Goal: Check status: Check status

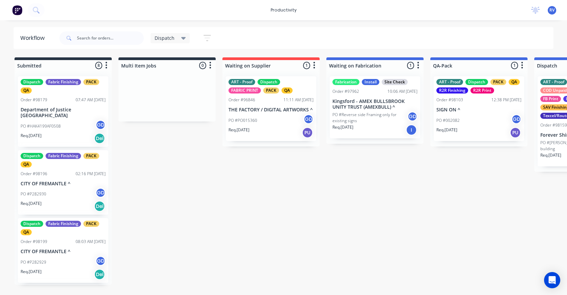
scroll to position [0, 394]
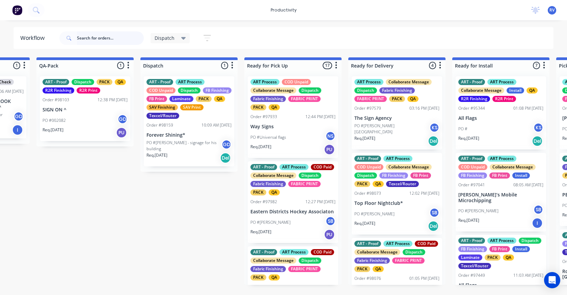
click at [88, 38] on input "text" at bounding box center [110, 37] width 67 height 13
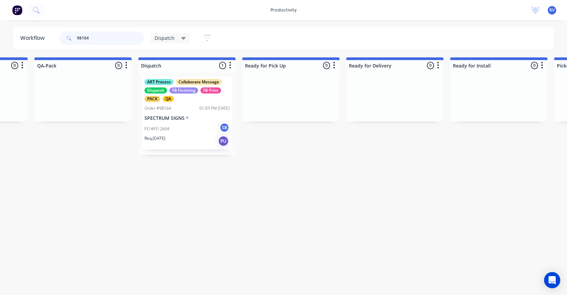
scroll to position [0, 401]
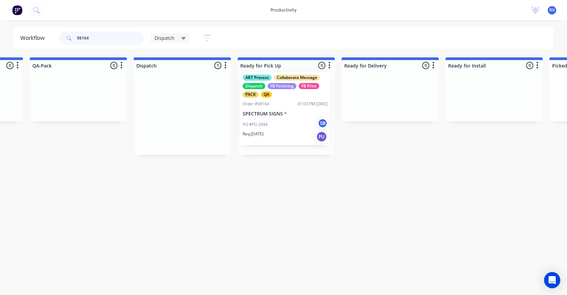
drag, startPoint x: 169, startPoint y: 101, endPoint x: 255, endPoint y: 91, distance: 86.6
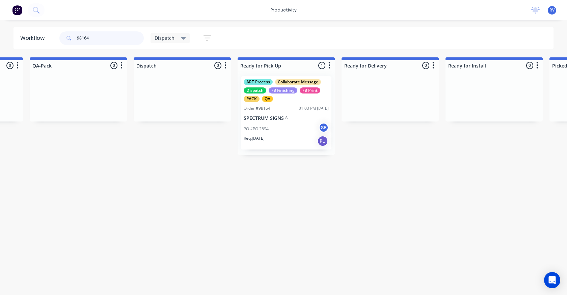
type input "98164"
drag, startPoint x: 162, startPoint y: 37, endPoint x: 162, endPoint y: 43, distance: 5.7
click at [162, 38] on span "Dispatch" at bounding box center [165, 37] width 20 height 7
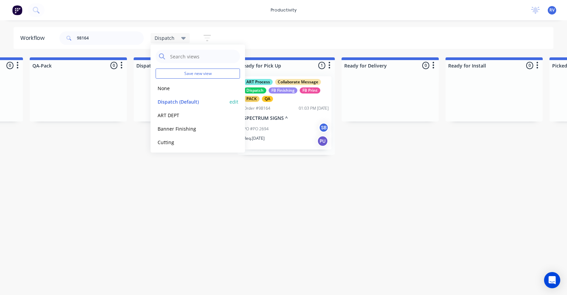
click at [163, 100] on button "Dispatch (Default)" at bounding box center [192, 102] width 72 height 8
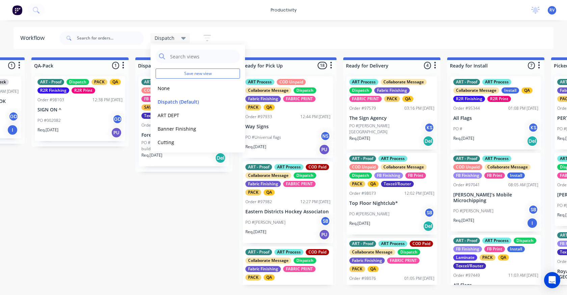
scroll to position [0, 404]
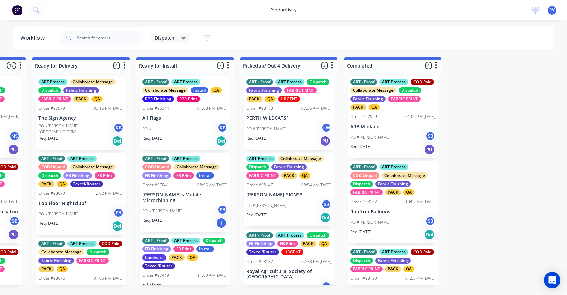
scroll to position [0, 711]
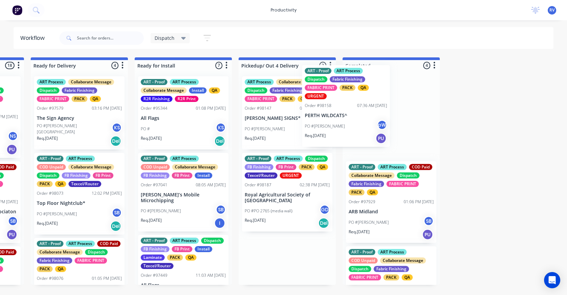
drag, startPoint x: 274, startPoint y: 139, endPoint x: 370, endPoint y: 123, distance: 97.8
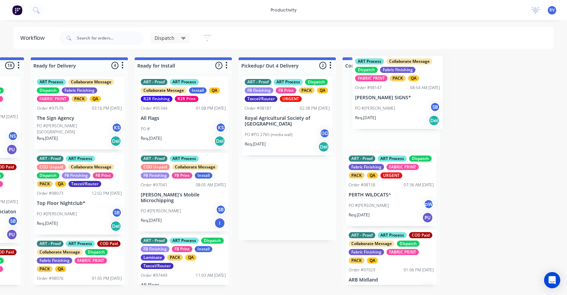
drag, startPoint x: 273, startPoint y: 128, endPoint x: 390, endPoint y: 105, distance: 119.3
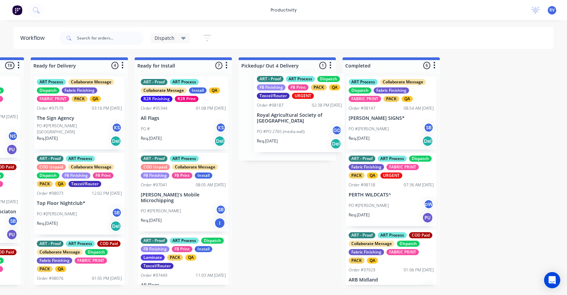
drag, startPoint x: 294, startPoint y: 117, endPoint x: 388, endPoint y: 106, distance: 94.9
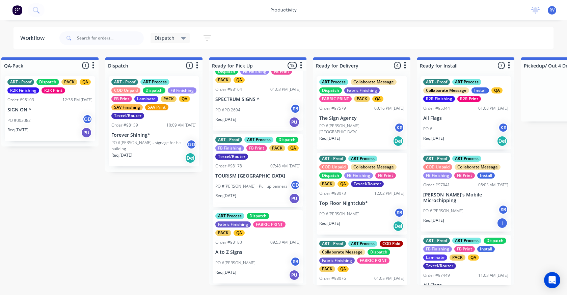
scroll to position [1222, 0]
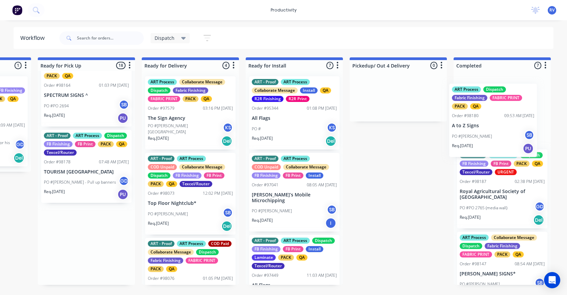
drag, startPoint x: 248, startPoint y: 258, endPoint x: 460, endPoint y: 119, distance: 253.4
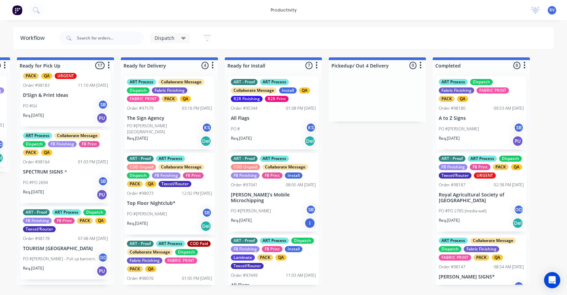
scroll to position [1146, 0]
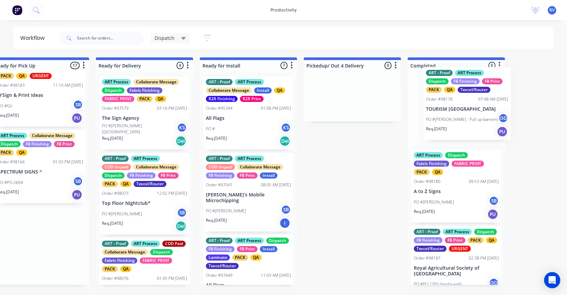
drag, startPoint x: 80, startPoint y: 259, endPoint x: 459, endPoint y: 124, distance: 402.8
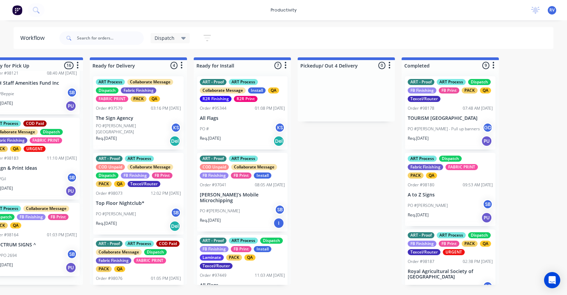
scroll to position [1069, 0]
